Goal: Transaction & Acquisition: Subscribe to service/newsletter

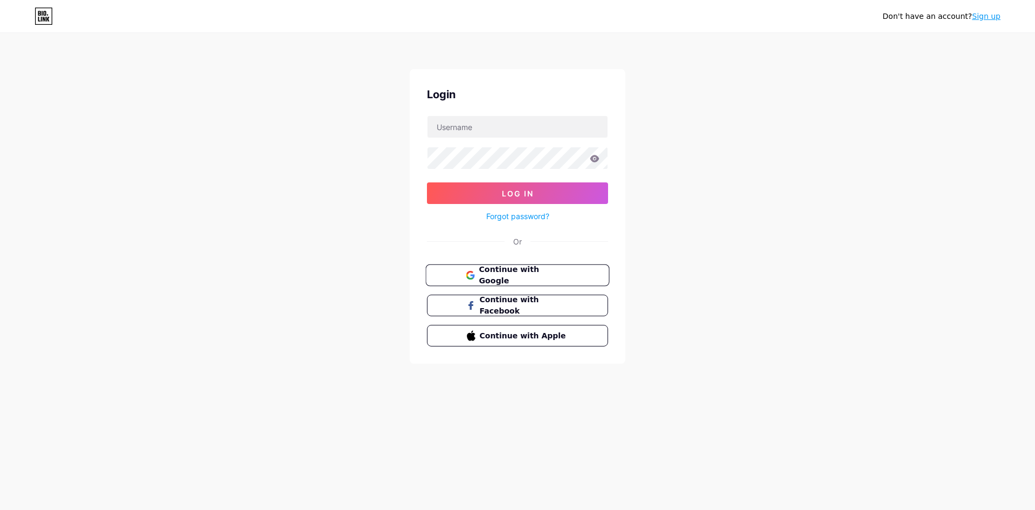
drag, startPoint x: 0, startPoint y: 0, endPoint x: 528, endPoint y: 277, distance: 596.2
click at [526, 278] on span "Continue with Google" at bounding box center [524, 275] width 90 height 23
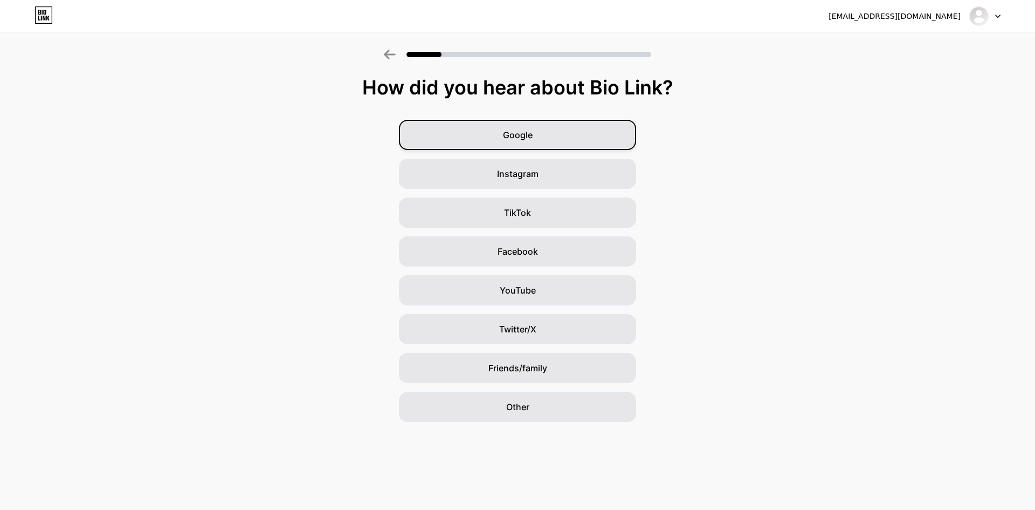
click at [507, 137] on span "Google" at bounding box center [518, 134] width 30 height 13
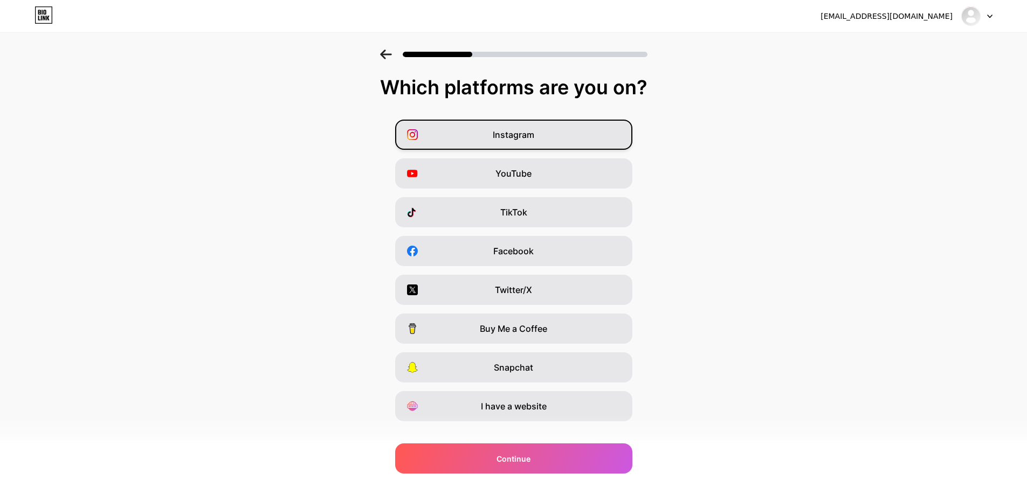
click at [498, 135] on span "Instagram" at bounding box center [514, 134] width 42 height 13
click at [514, 134] on span "Instagram" at bounding box center [514, 134] width 42 height 13
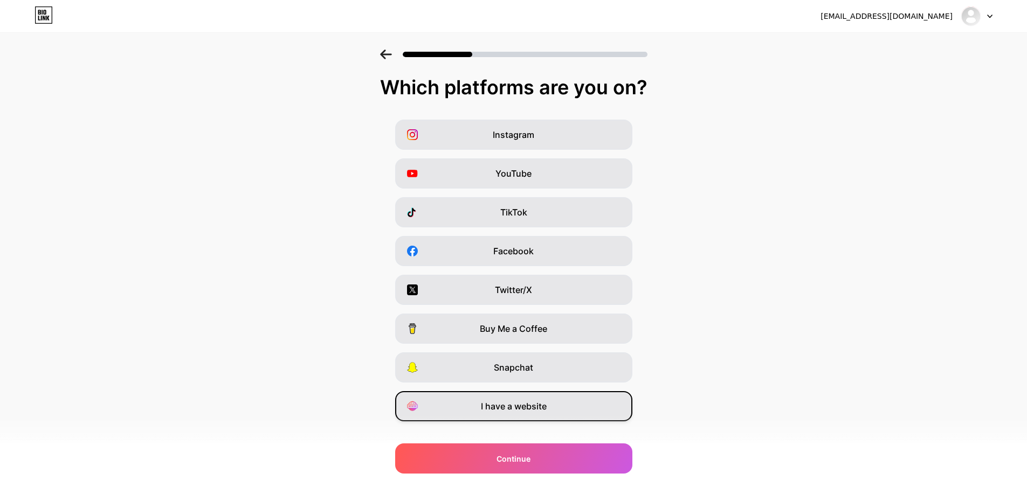
click at [521, 418] on div "I have a website" at bounding box center [513, 406] width 237 height 30
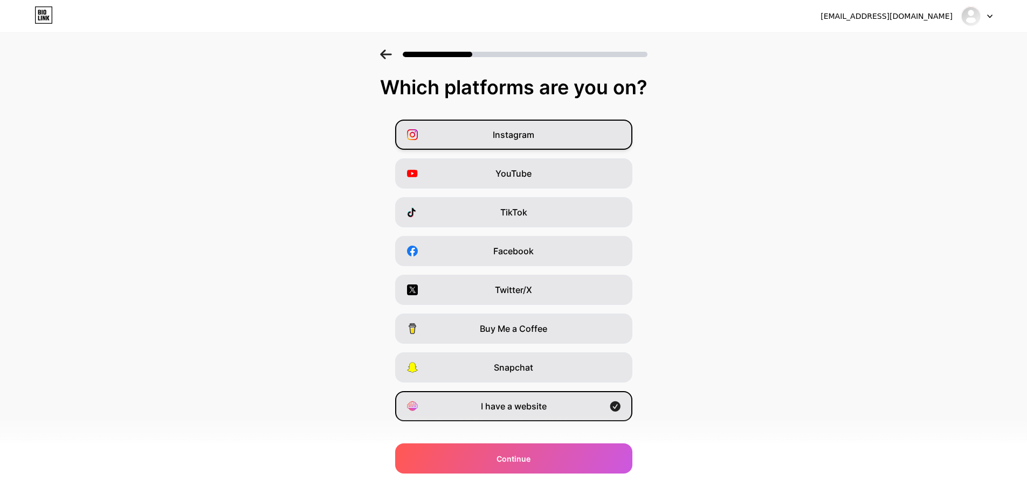
click at [490, 140] on div "Instagram" at bounding box center [513, 135] width 237 height 30
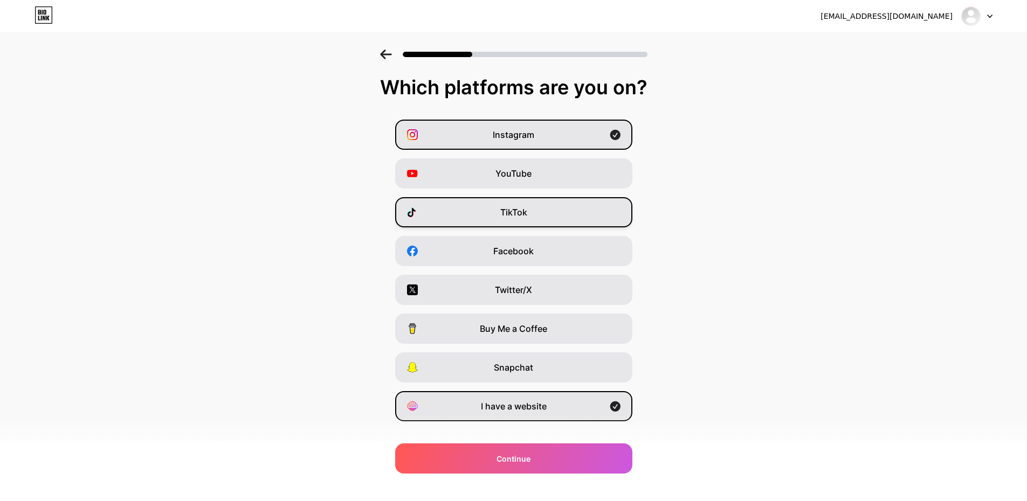
click at [536, 220] on div "TikTok" at bounding box center [513, 212] width 237 height 30
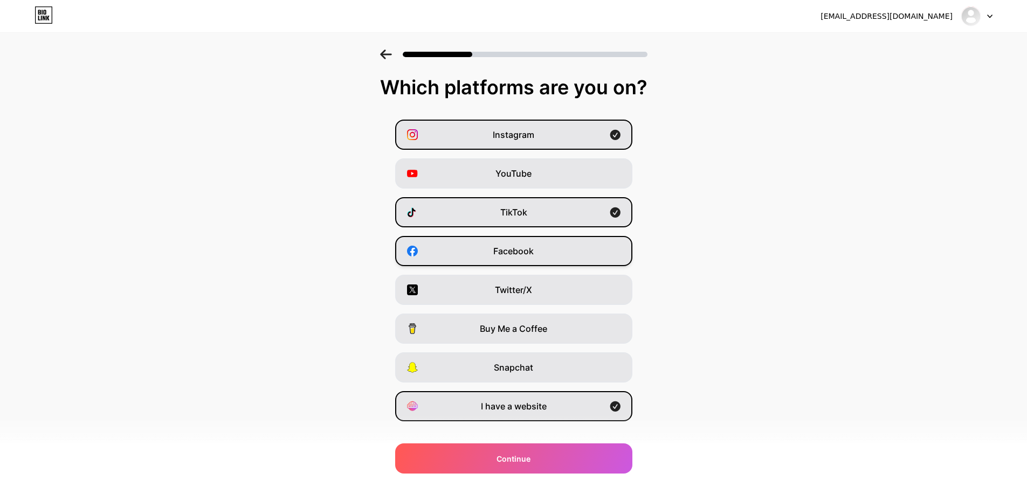
click at [533, 249] on span "Facebook" at bounding box center [513, 251] width 40 height 13
click at [537, 173] on div "YouTube" at bounding box center [513, 174] width 237 height 30
click at [531, 269] on div "Instagram YouTube TikTok Facebook Twitter/X Buy Me a Coffee Snapchat I have a w…" at bounding box center [513, 271] width 1016 height 302
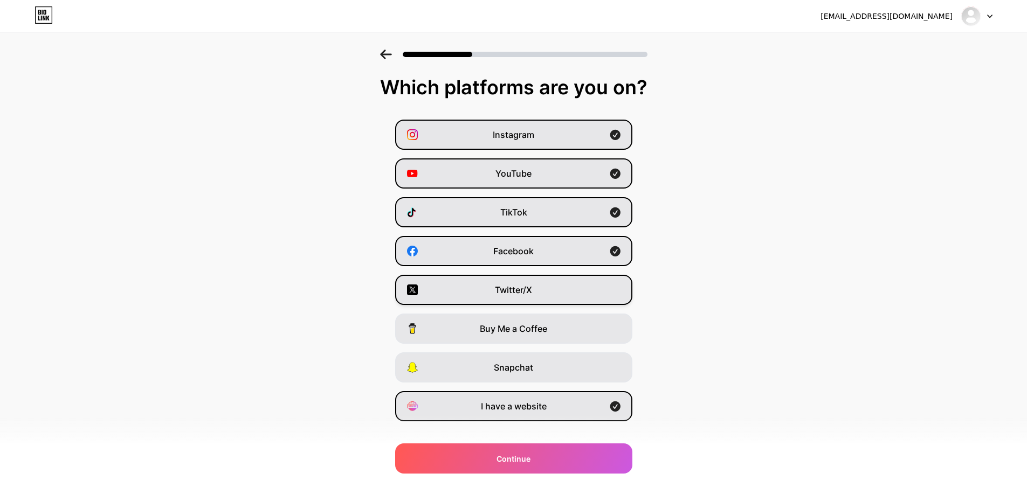
click at [537, 292] on div "Twitter/X" at bounding box center [513, 290] width 237 height 30
drag, startPoint x: 524, startPoint y: 368, endPoint x: 529, endPoint y: 384, distance: 16.5
click at [524, 369] on span "Snapchat" at bounding box center [513, 367] width 39 height 13
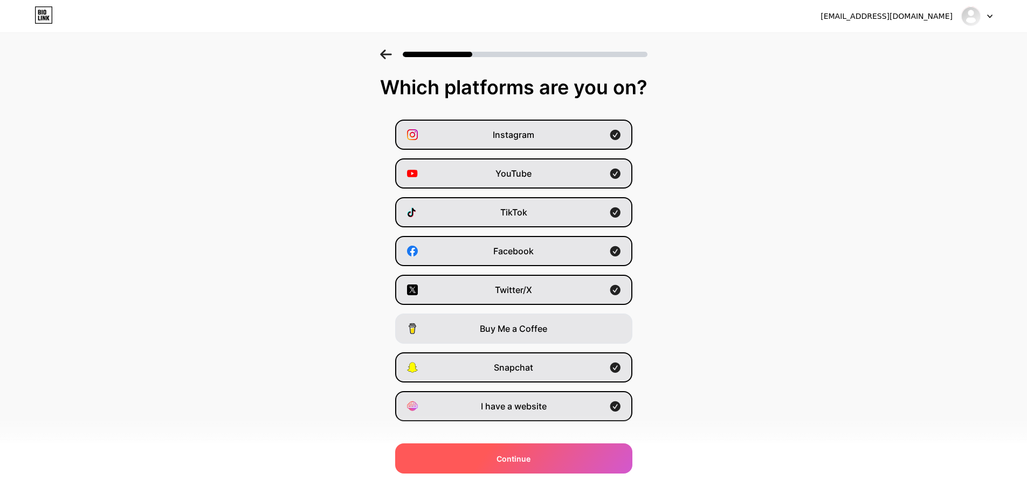
click at [551, 456] on div "Continue" at bounding box center [513, 459] width 237 height 30
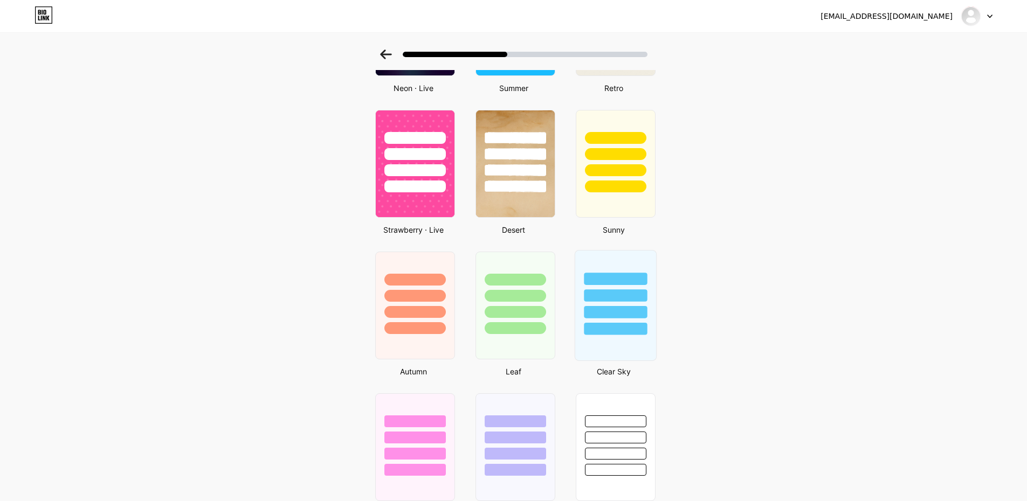
scroll to position [783, 0]
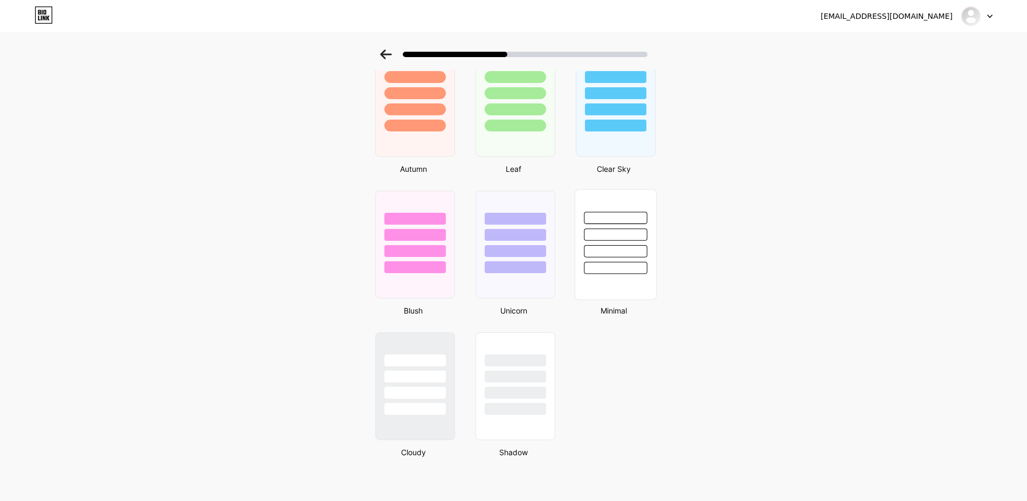
click at [602, 262] on div at bounding box center [615, 268] width 63 height 12
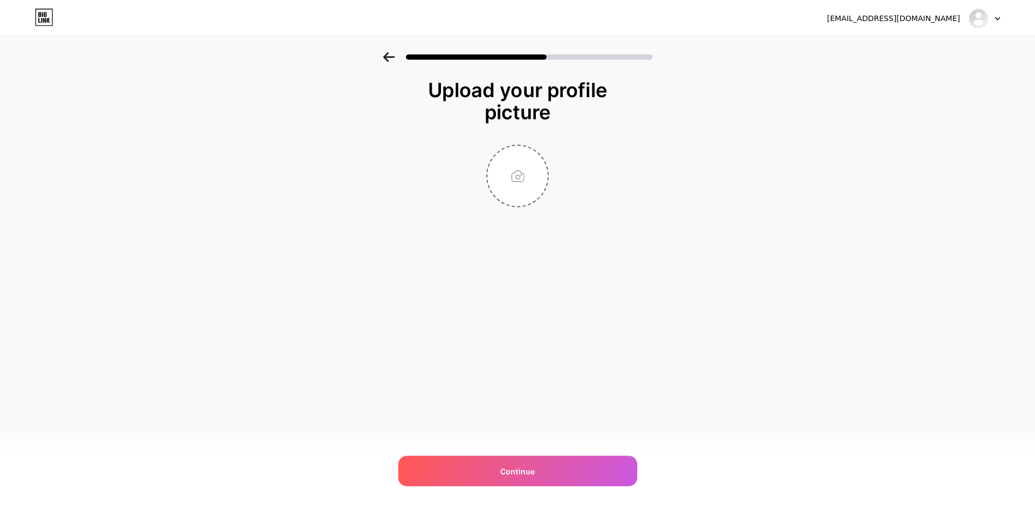
scroll to position [0, 0]
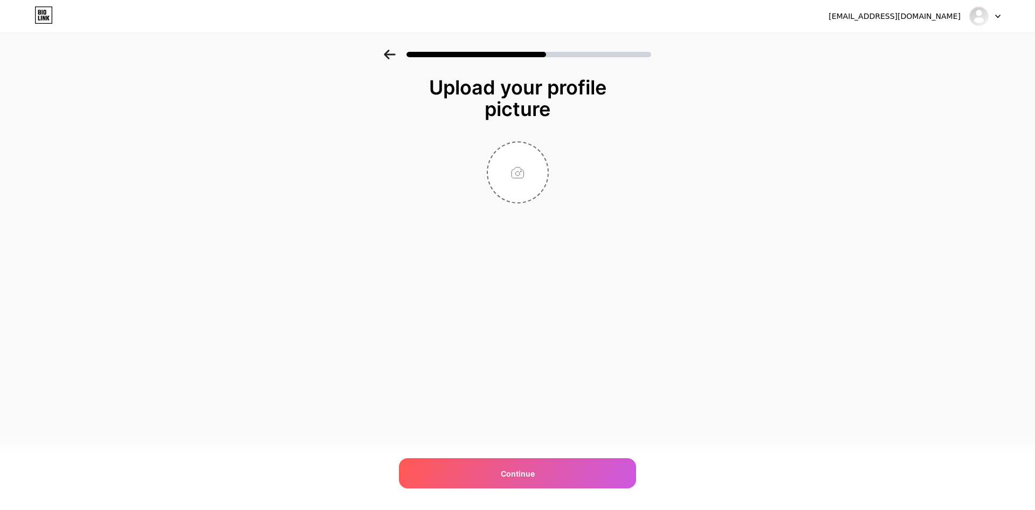
drag, startPoint x: 532, startPoint y: 352, endPoint x: 517, endPoint y: 286, distance: 67.0
drag, startPoint x: 517, startPoint y: 286, endPoint x: 466, endPoint y: 182, distance: 115.5
click at [466, 182] on div at bounding box center [518, 172] width 216 height 62
click at [490, 472] on div "Continue" at bounding box center [517, 473] width 237 height 30
click at [520, 151] on input "file" at bounding box center [518, 172] width 60 height 60
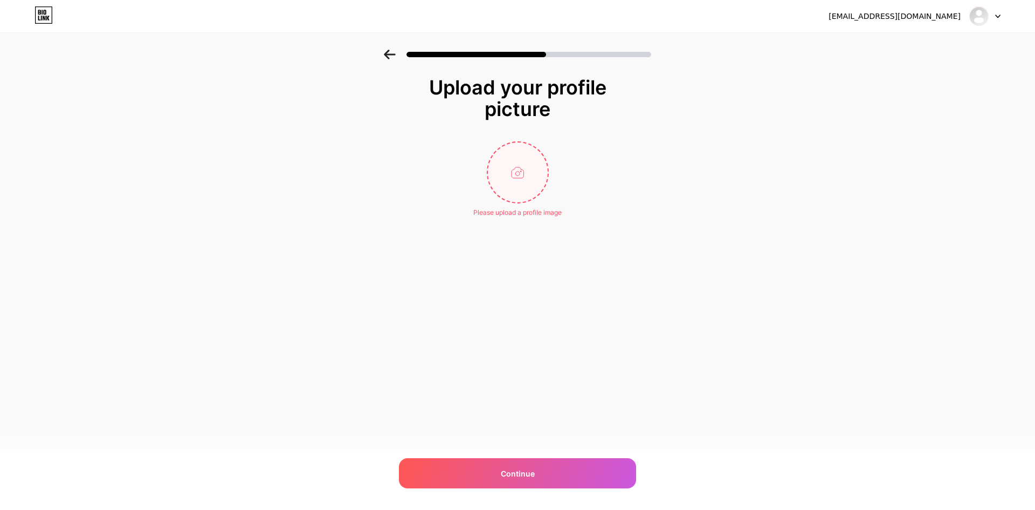
drag, startPoint x: 526, startPoint y: 159, endPoint x: 520, endPoint y: 161, distance: 5.8
click at [520, 161] on input "file" at bounding box center [518, 172] width 60 height 60
type input "C:\fakepath\transparent-picture.png"
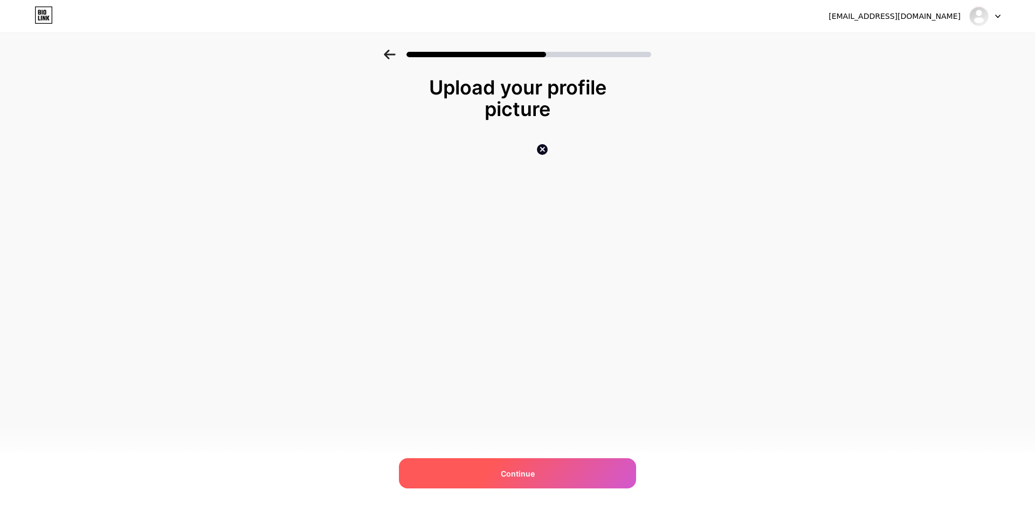
click at [546, 464] on div "Continue" at bounding box center [517, 473] width 237 height 30
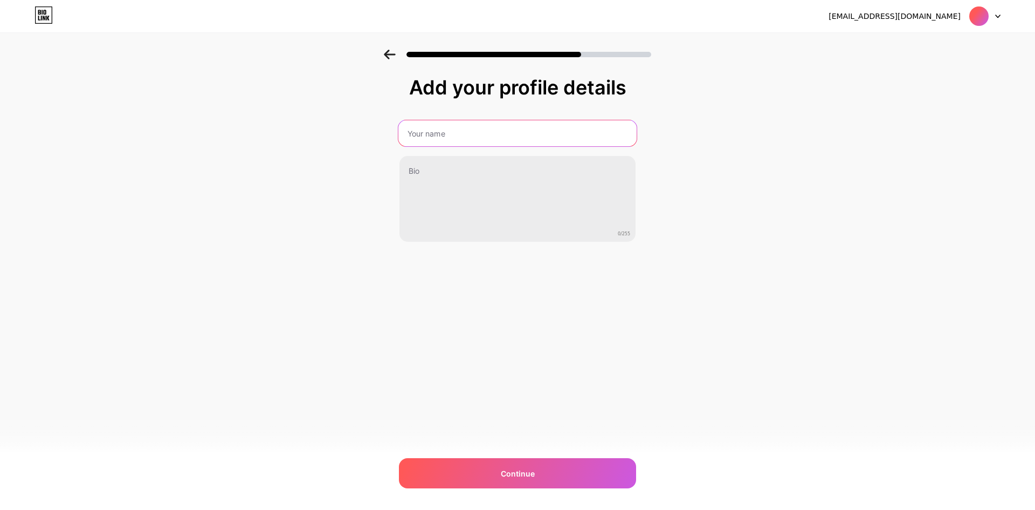
click at [425, 122] on input "text" at bounding box center [517, 133] width 238 height 26
click at [447, 106] on div "Add your profile details 0/255 Continue Error" at bounding box center [517, 160] width 237 height 166
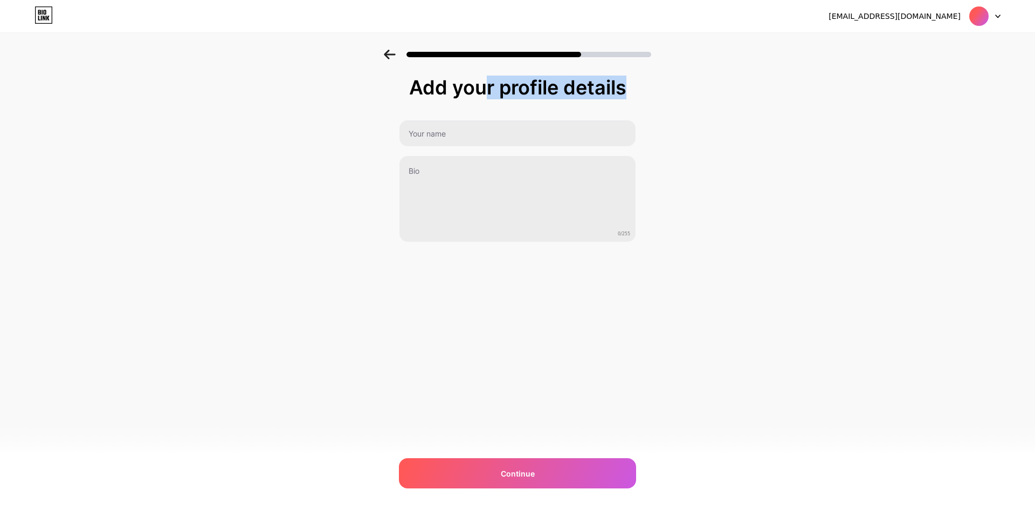
drag, startPoint x: 432, startPoint y: 88, endPoint x: 647, endPoint y: 98, distance: 214.8
click at [647, 98] on div "Add your profile details 0/255 Continue Error" at bounding box center [517, 173] width 1035 height 246
click at [575, 88] on div "Add your profile details" at bounding box center [517, 88] width 226 height 22
click at [491, 146] on div "0/255" at bounding box center [517, 181] width 237 height 122
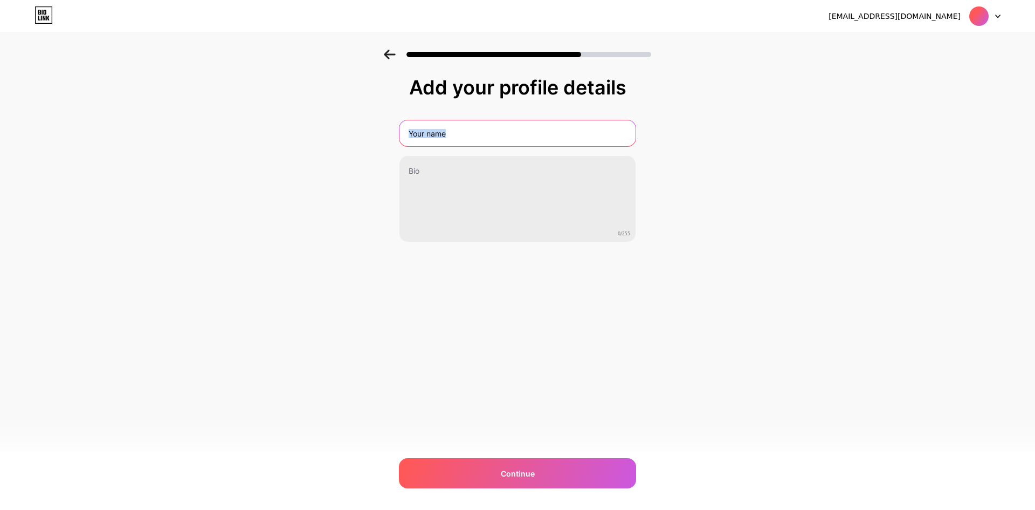
click at [478, 131] on input "text" at bounding box center [518, 133] width 236 height 26
click at [569, 126] on input "text" at bounding box center [517, 133] width 238 height 26
click at [580, 101] on div "Add your profile details 0/255 Continue Error" at bounding box center [517, 160] width 237 height 166
click at [572, 121] on input "text" at bounding box center [518, 133] width 236 height 26
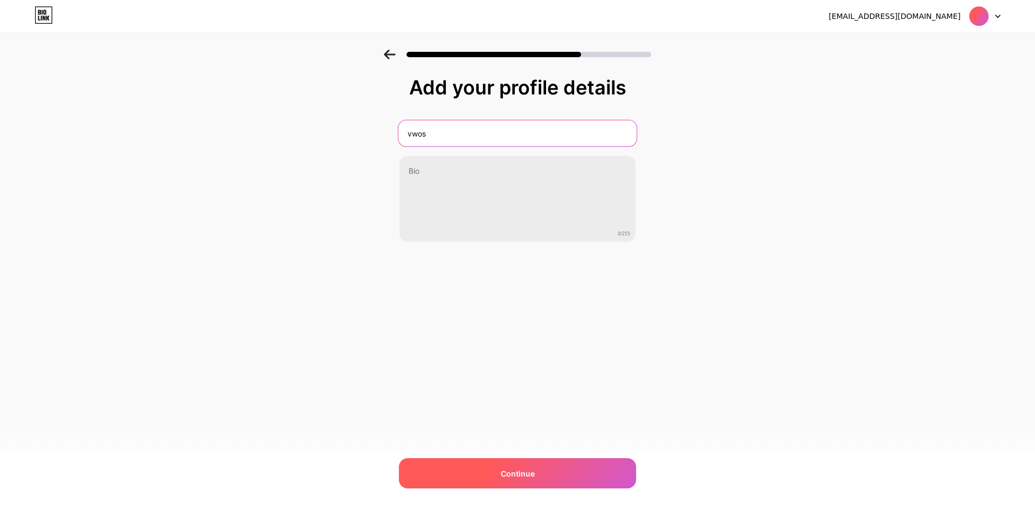
type input "vwos"
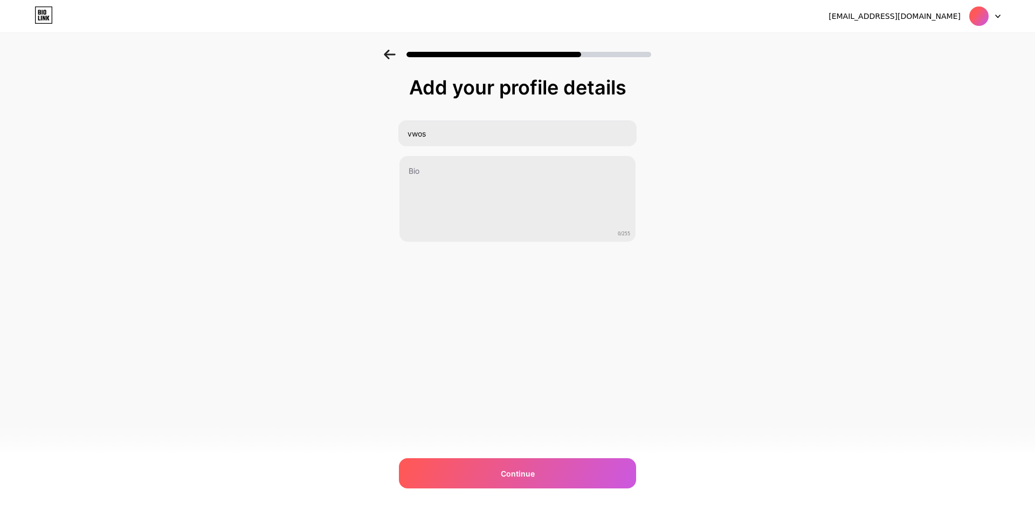
drag, startPoint x: 531, startPoint y: 474, endPoint x: 566, endPoint y: 457, distance: 38.3
click at [532, 474] on span "Continue" at bounding box center [518, 472] width 34 height 11
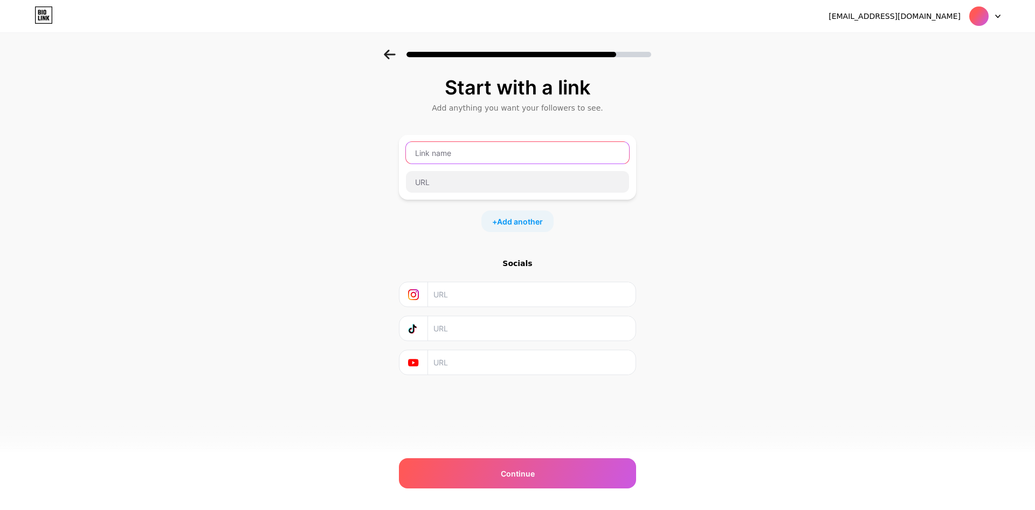
click at [507, 152] on input "text" at bounding box center [517, 153] width 223 height 22
click at [532, 107] on div "Add anything you want your followers to see." at bounding box center [517, 107] width 226 height 11
click at [498, 153] on input "text" at bounding box center [517, 153] width 223 height 22
type input "g"
type input "[URL]"
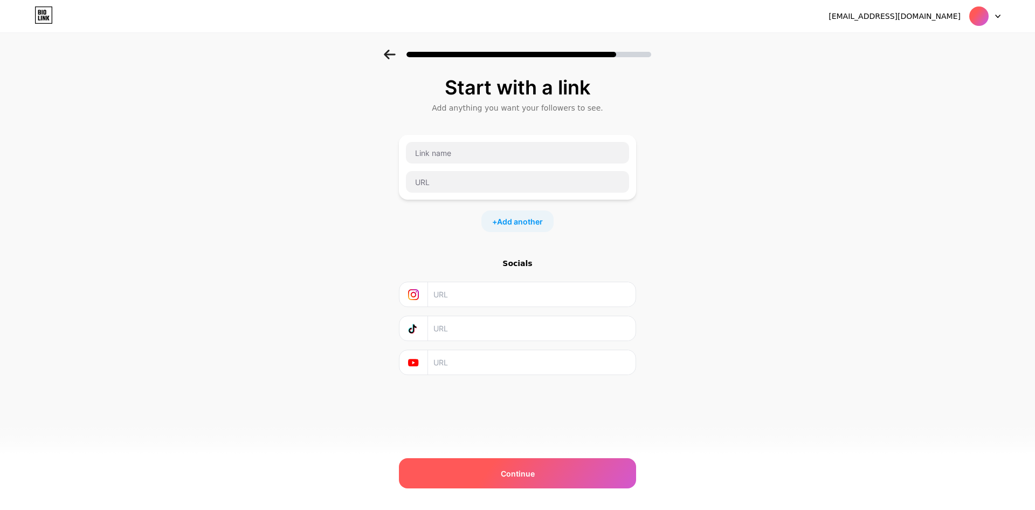
click at [544, 466] on div "Continue" at bounding box center [517, 473] width 237 height 30
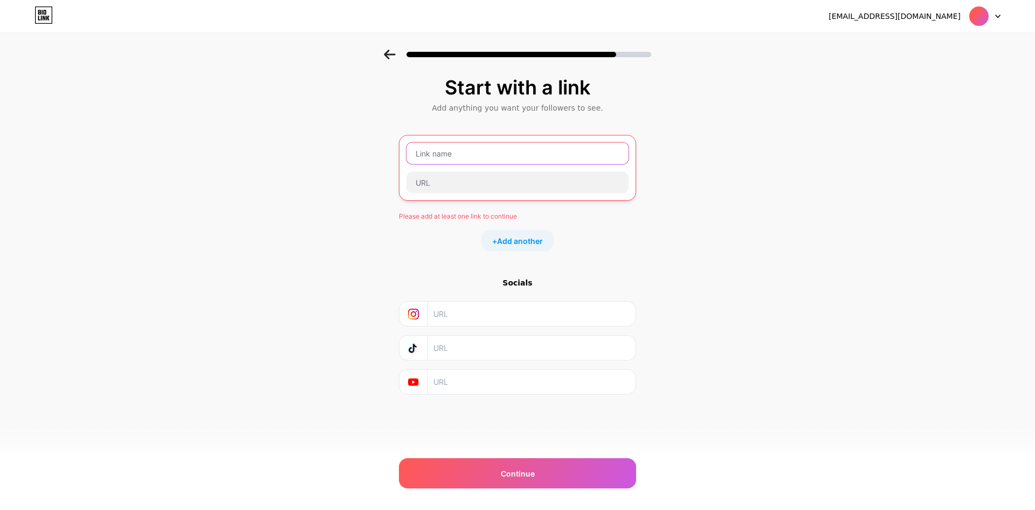
click at [516, 160] on input "text" at bounding box center [518, 153] width 222 height 22
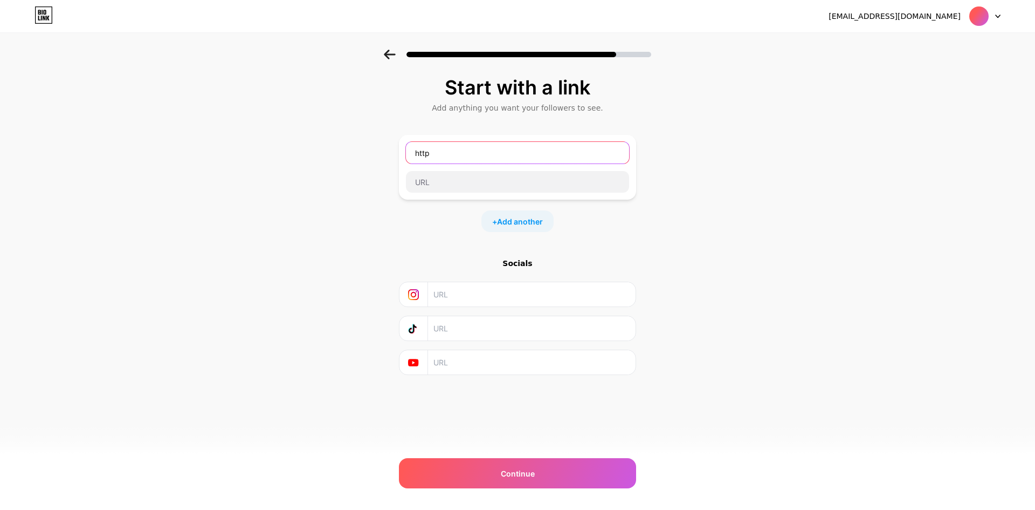
type input "https"
type input "g"
type input "[DOMAIN_NAME]"
click at [500, 189] on input "text" at bounding box center [517, 182] width 223 height 22
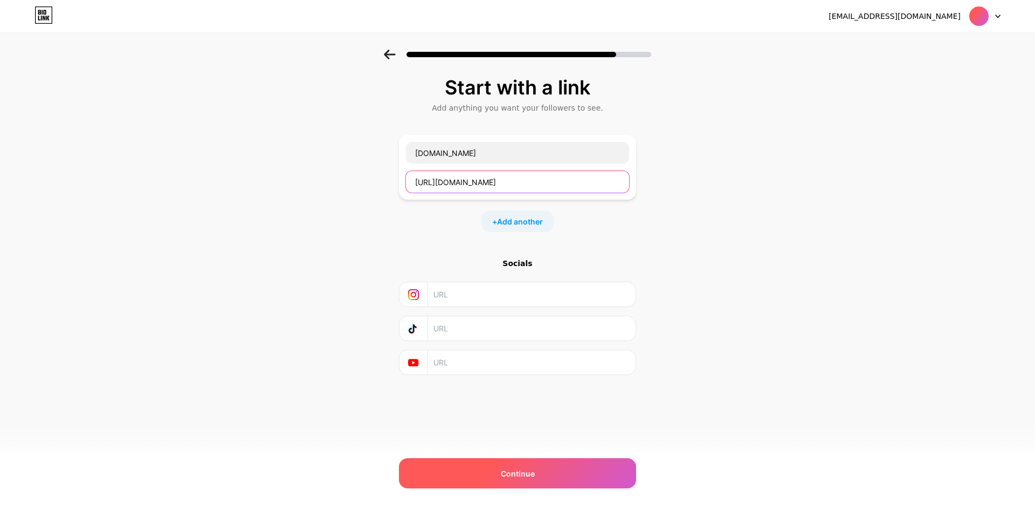
type input "[URL][DOMAIN_NAME]"
drag, startPoint x: 538, startPoint y: 469, endPoint x: 541, endPoint y: 463, distance: 7.2
click at [538, 469] on div "Continue" at bounding box center [517, 473] width 237 height 30
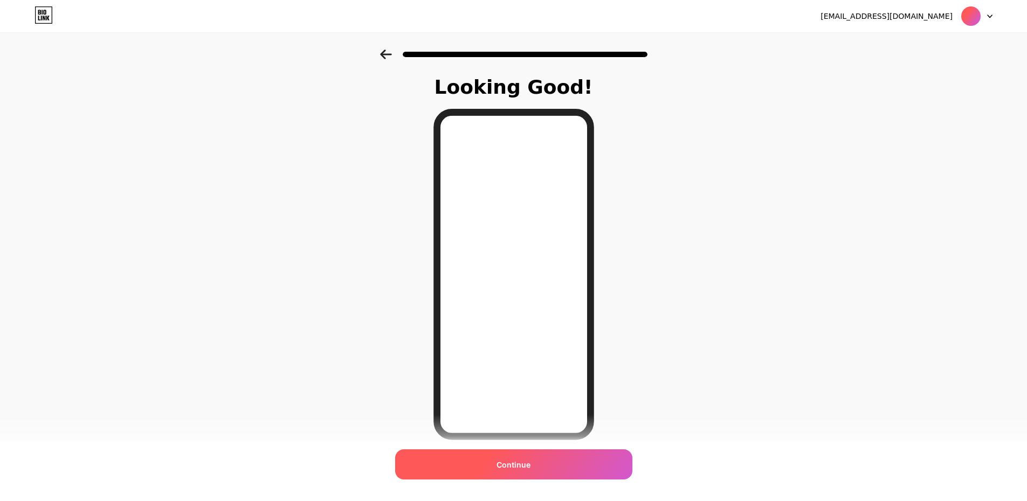
drag, startPoint x: 573, startPoint y: 471, endPoint x: 587, endPoint y: 471, distance: 14.0
click at [577, 472] on div "Continue" at bounding box center [513, 465] width 237 height 30
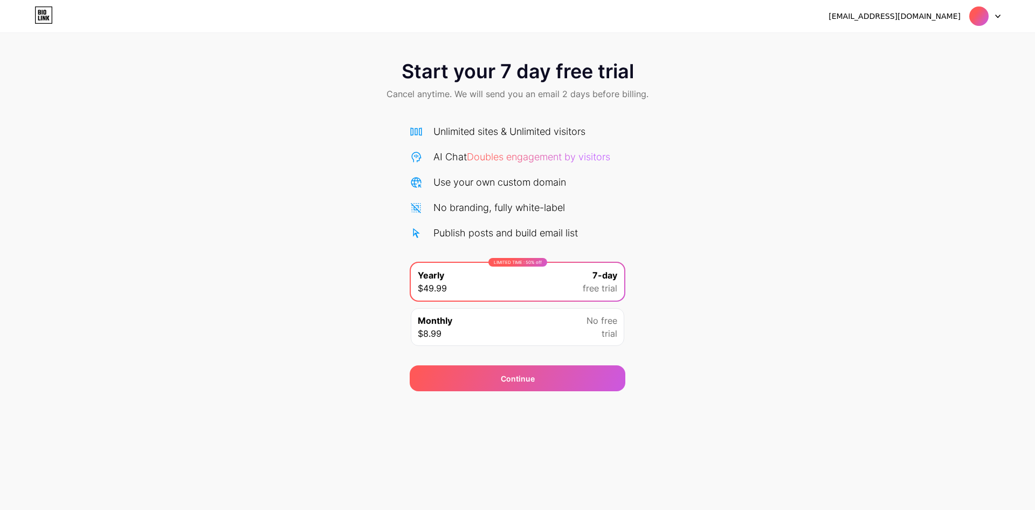
click at [585, 333] on div "Monthly $8.99 No free trial" at bounding box center [518, 327] width 214 height 38
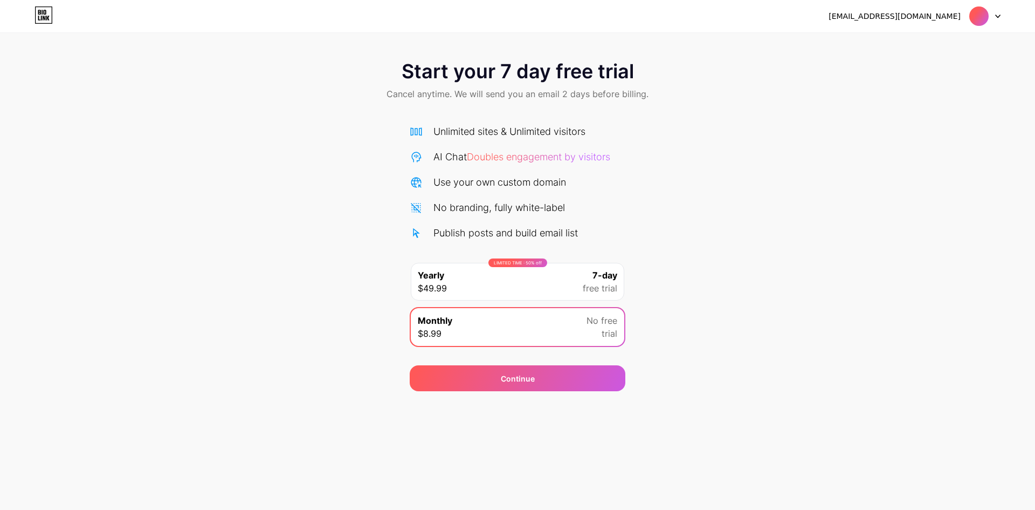
click at [604, 281] on span "7-day" at bounding box center [605, 275] width 25 height 13
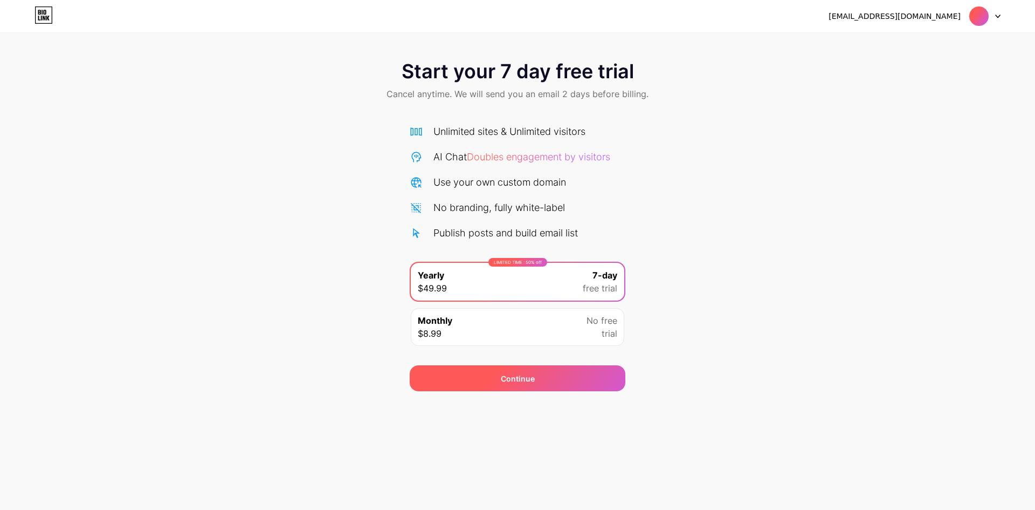
click at [561, 374] on div "Continue" at bounding box center [518, 378] width 216 height 26
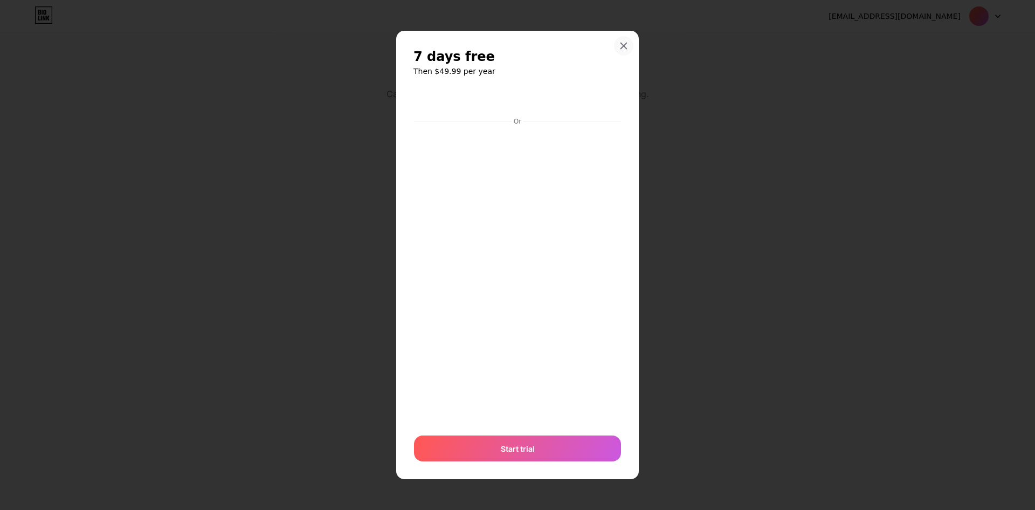
click at [620, 47] on icon at bounding box center [624, 46] width 9 height 9
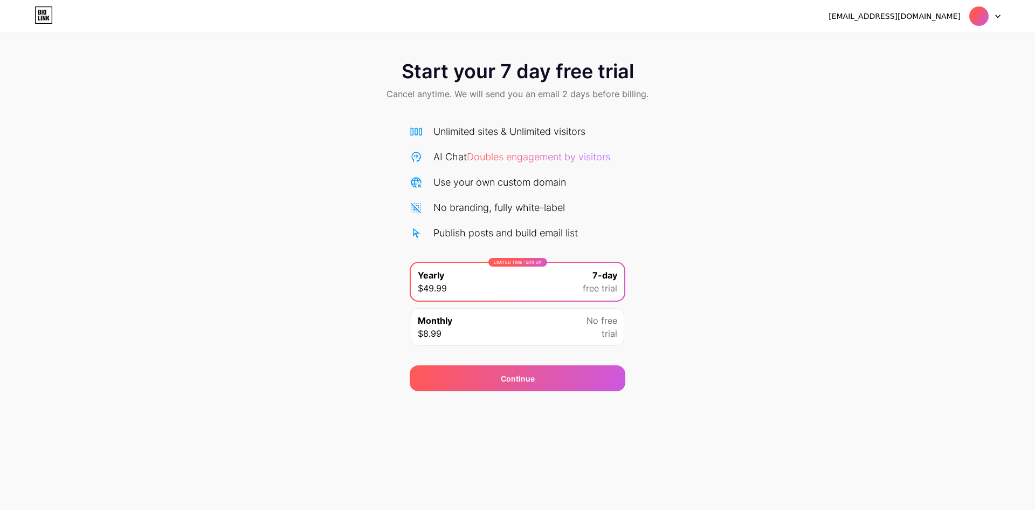
click at [37, 9] on icon at bounding box center [44, 14] width 18 height 17
